Goal: Task Accomplishment & Management: Manage account settings

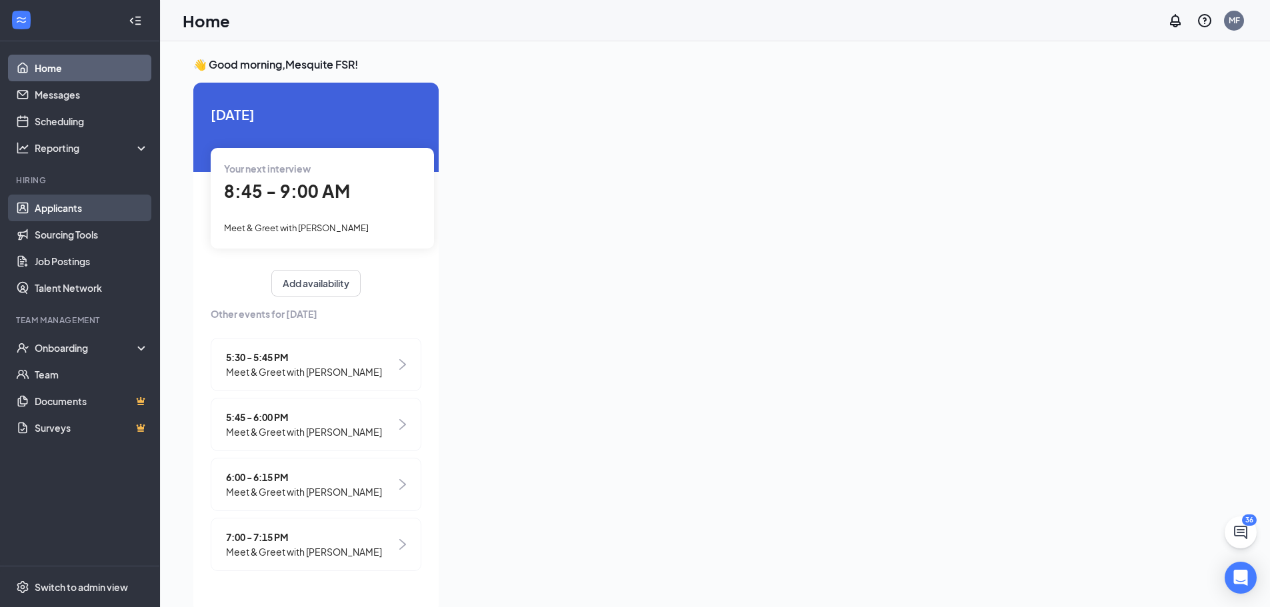
click at [86, 216] on link "Applicants" at bounding box center [92, 208] width 114 height 27
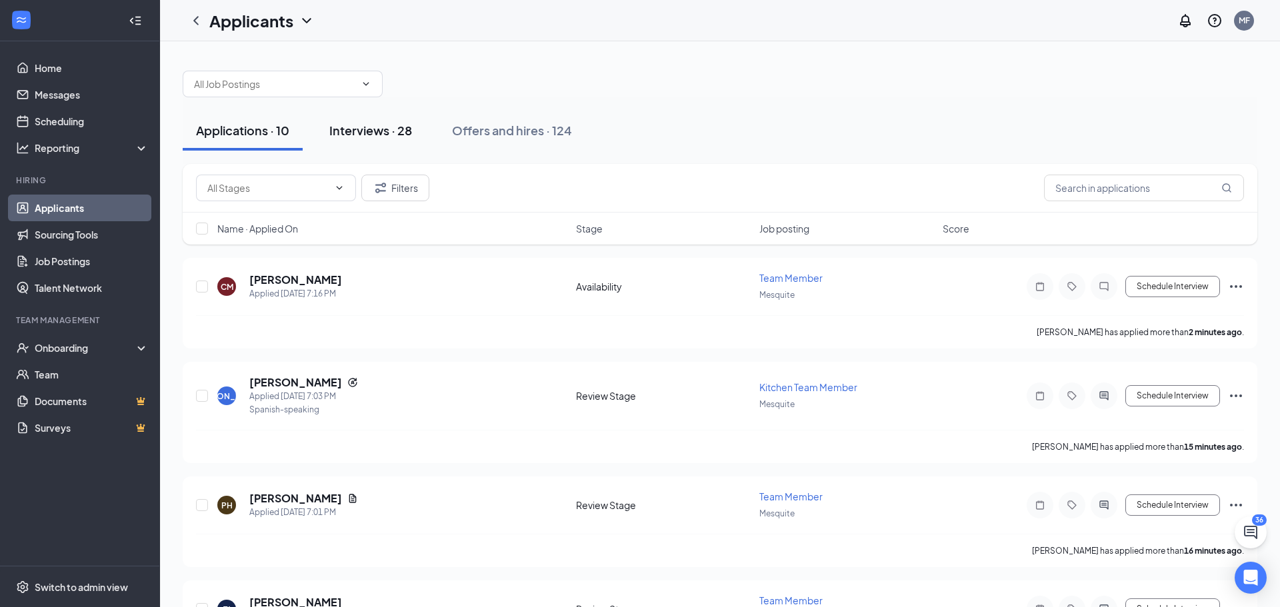
click at [401, 129] on div "Interviews · 28" at bounding box center [370, 130] width 83 height 17
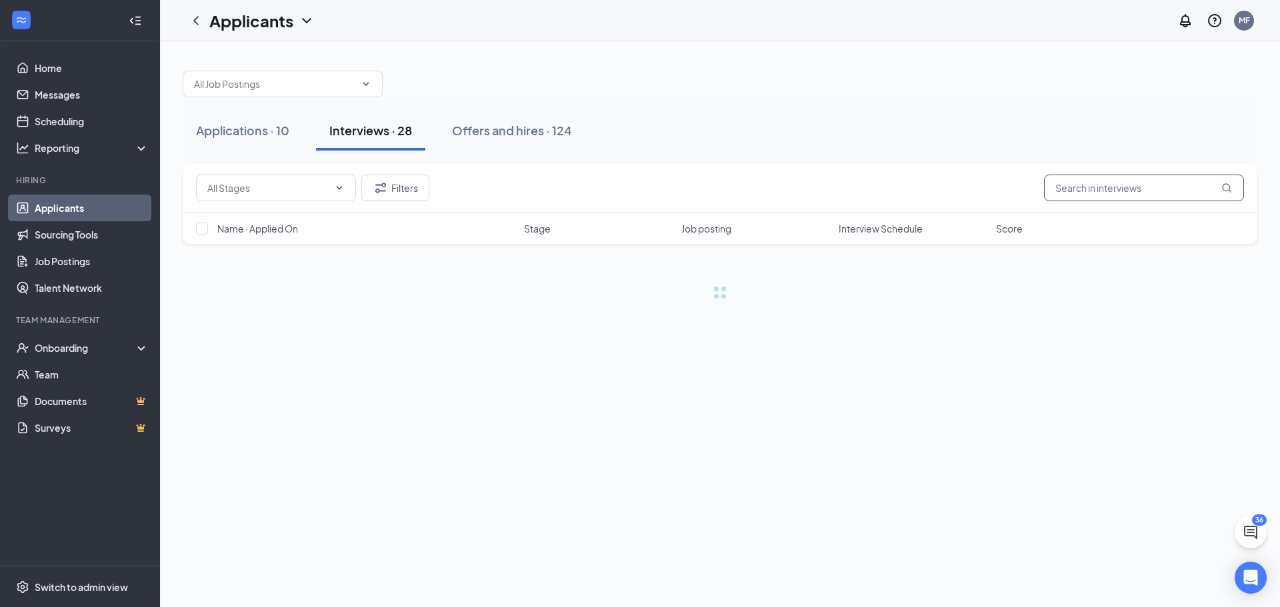
click at [1080, 194] on input "text" at bounding box center [1144, 188] width 200 height 27
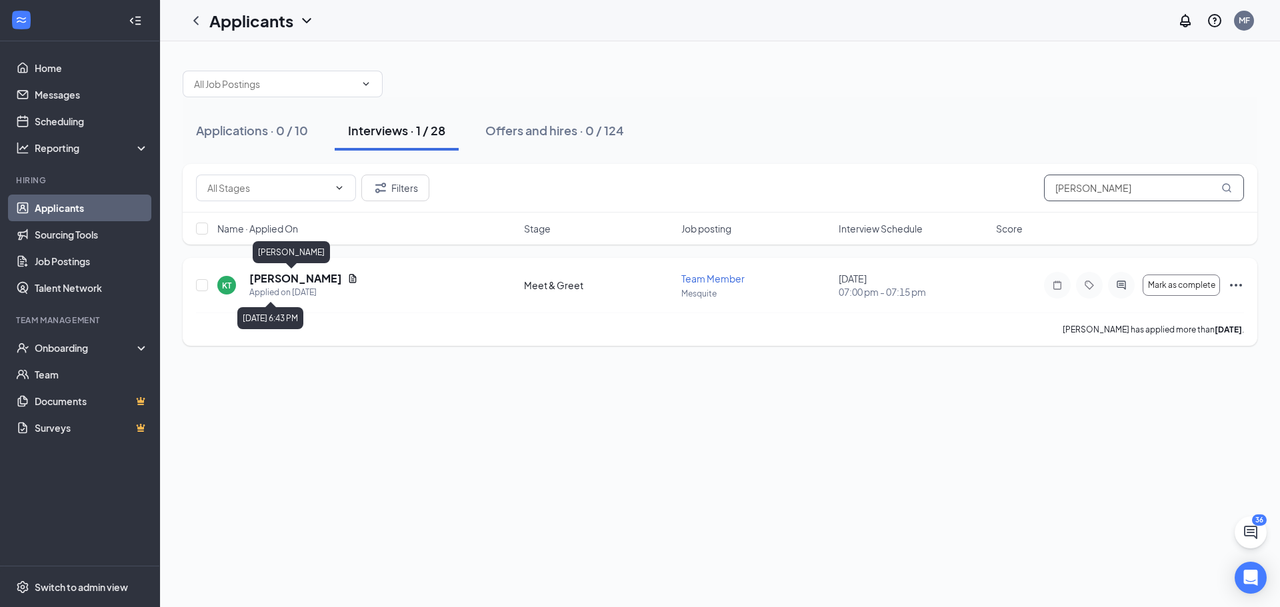
type input "[PERSON_NAME]"
click at [287, 281] on h5 "[PERSON_NAME]" at bounding box center [295, 278] width 93 height 15
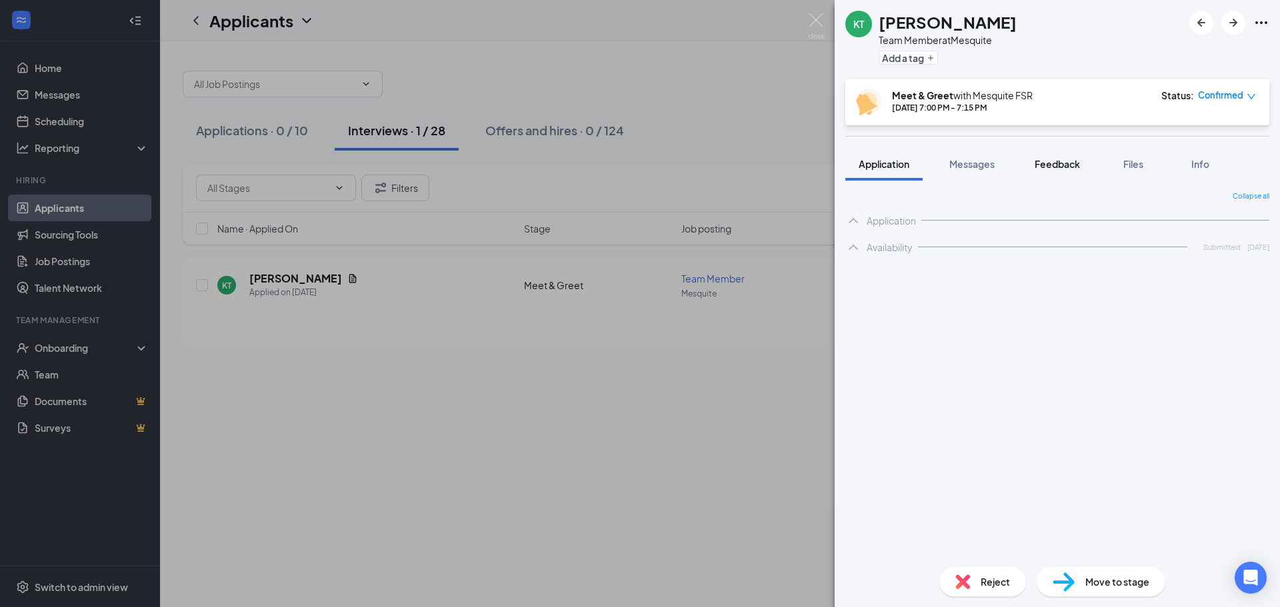
click at [1050, 171] on button "Feedback" at bounding box center [1058, 163] width 72 height 33
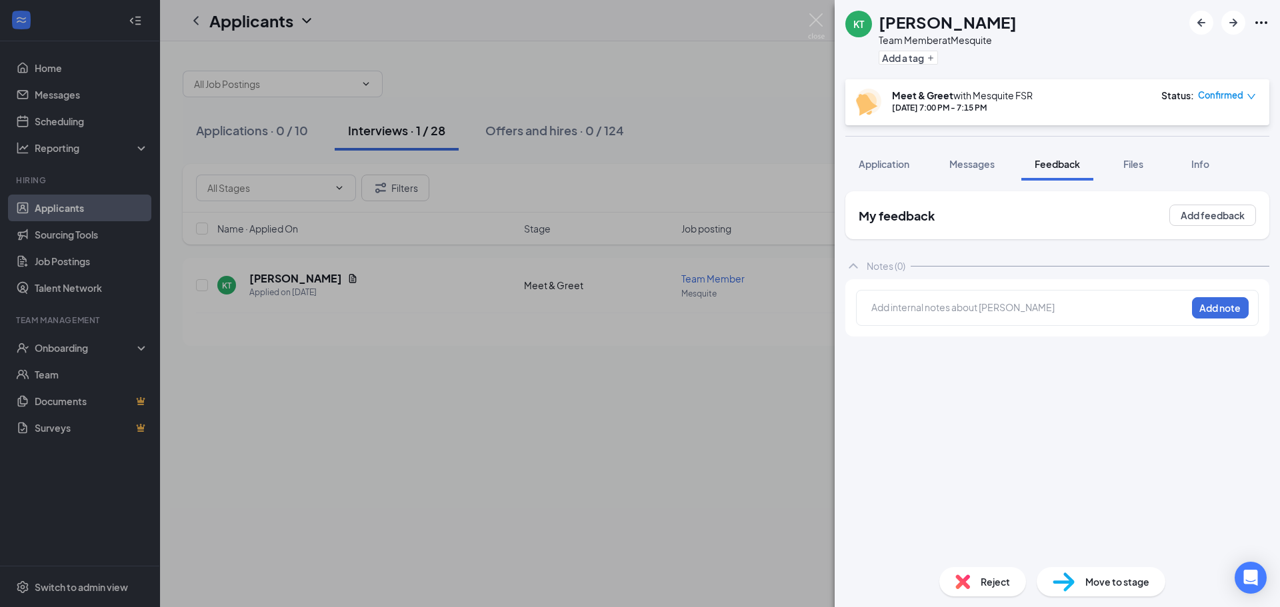
click at [972, 309] on div at bounding box center [1029, 308] width 314 height 14
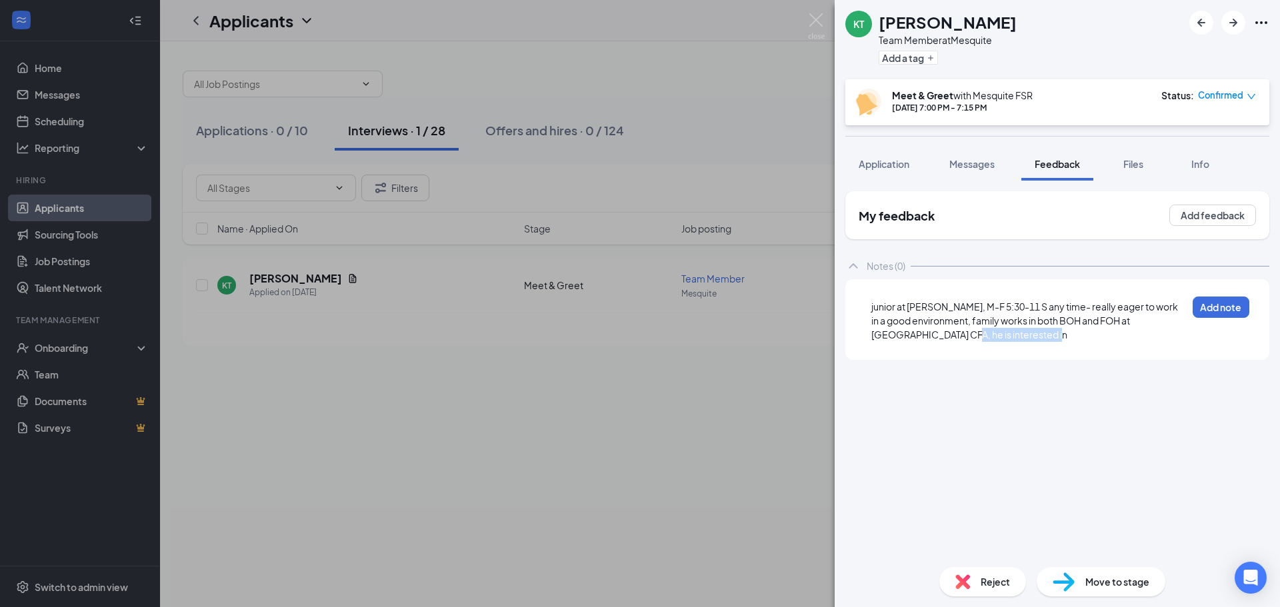
drag, startPoint x: 972, startPoint y: 345, endPoint x: 932, endPoint y: 358, distance: 42.2
click at [932, 358] on div "junior at [PERSON_NAME], M-F 5:30-11 S any time- really eager to work in a good…" at bounding box center [1057, 319] width 424 height 81
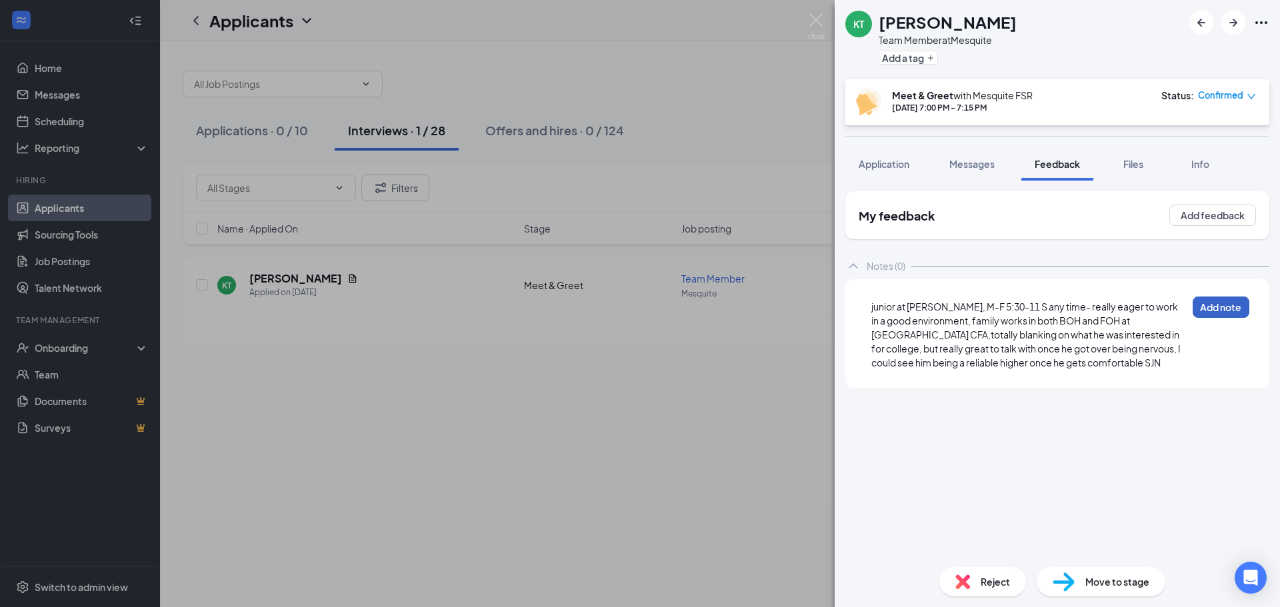
click at [1224, 310] on button "Add note" at bounding box center [1221, 307] width 57 height 21
